Goal: Information Seeking & Learning: Learn about a topic

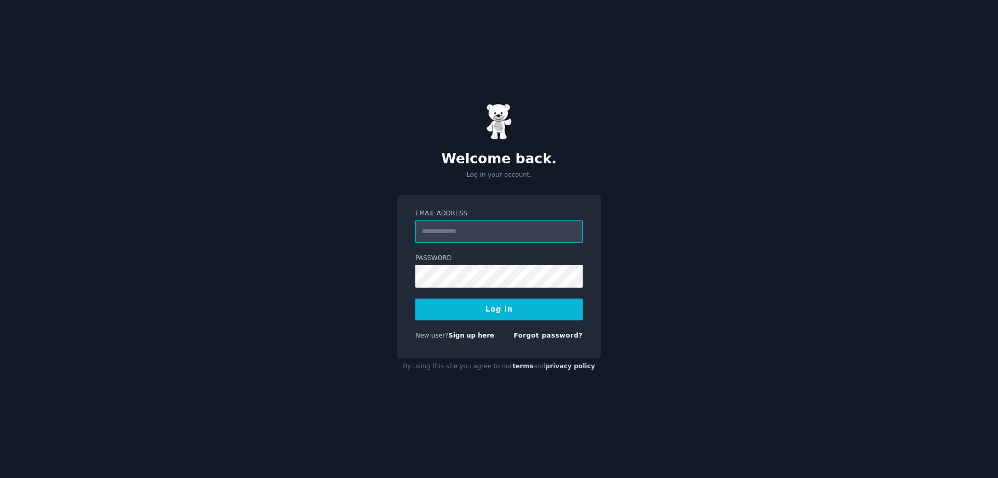
click at [506, 238] on input "Email Address" at bounding box center [498, 231] width 167 height 23
type input "**********"
click at [502, 311] on button "Log In" at bounding box center [498, 309] width 167 height 22
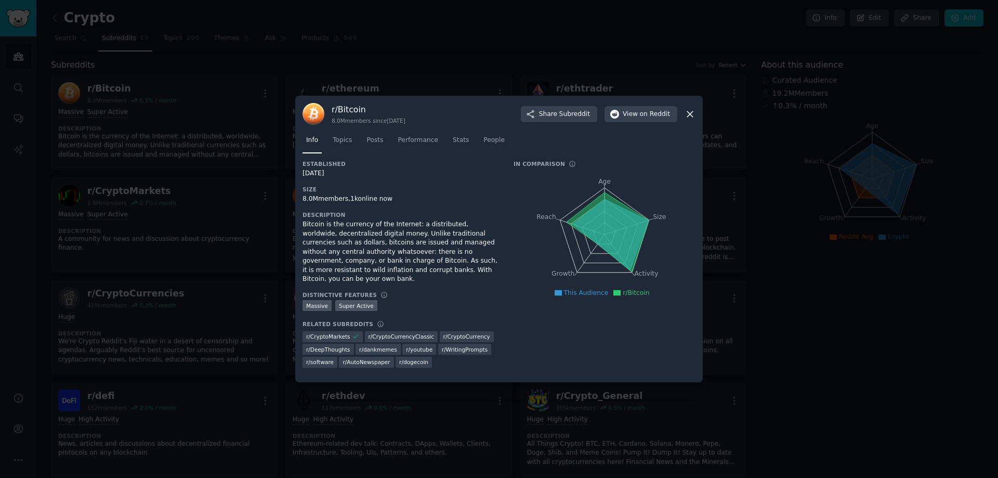
click at [691, 115] on icon at bounding box center [690, 114] width 11 height 11
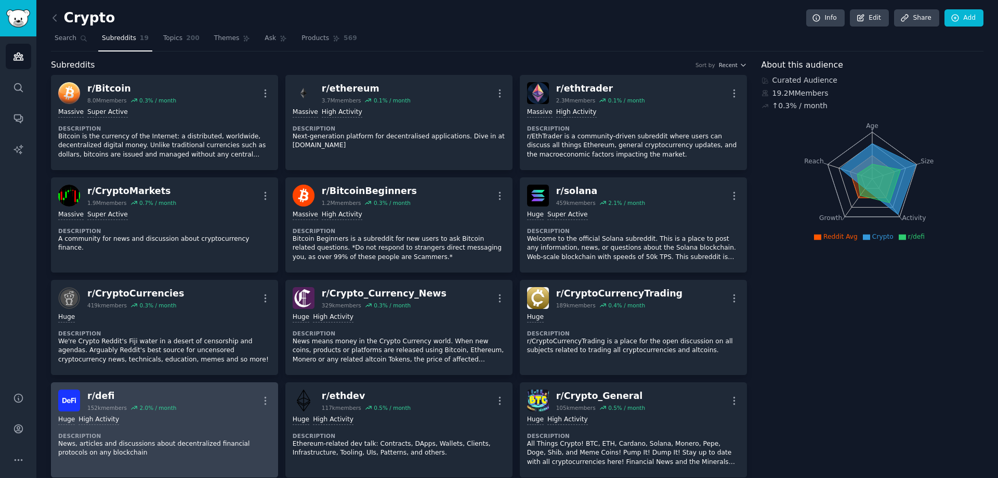
click at [207, 412] on div "Huge High Activity Description News, articles and discussions about decentraliz…" at bounding box center [164, 436] width 213 height 50
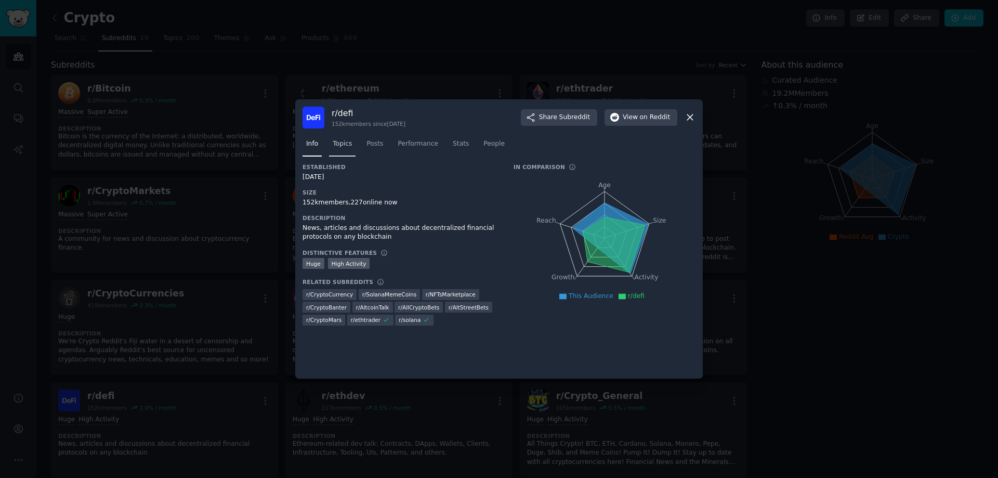
click at [339, 146] on span "Topics" at bounding box center [342, 143] width 19 height 9
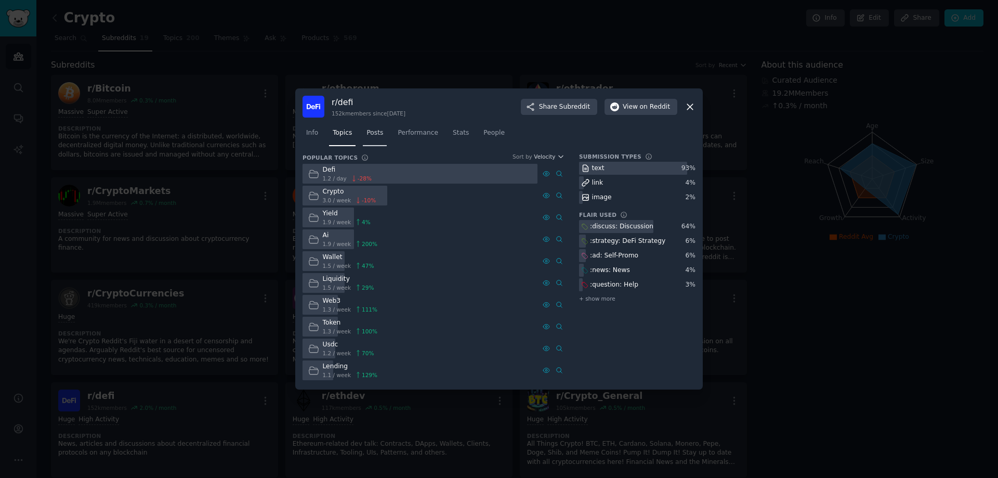
click at [373, 133] on span "Posts" at bounding box center [375, 132] width 17 height 9
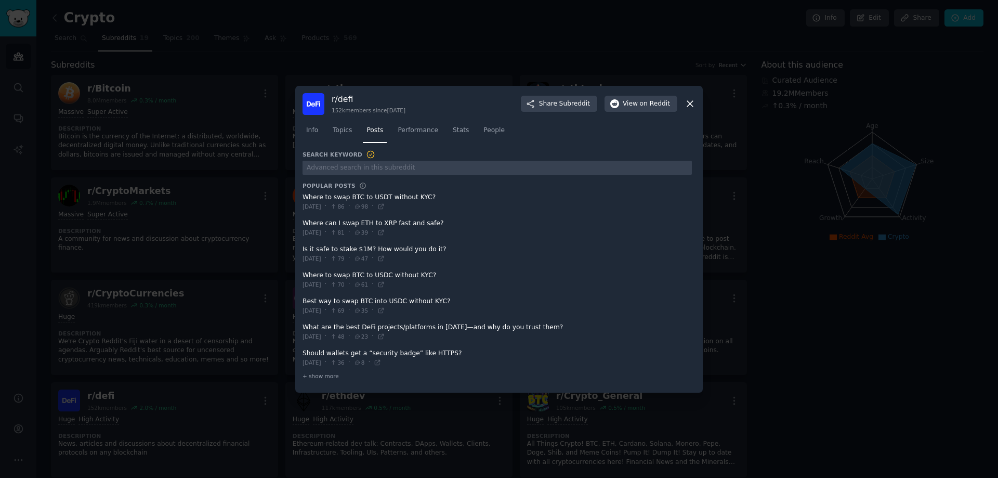
click at [461, 327] on span at bounding box center [497, 331] width 389 height 25
click at [385, 338] on icon at bounding box center [380, 336] width 7 height 7
